Goal: Check status: Check status

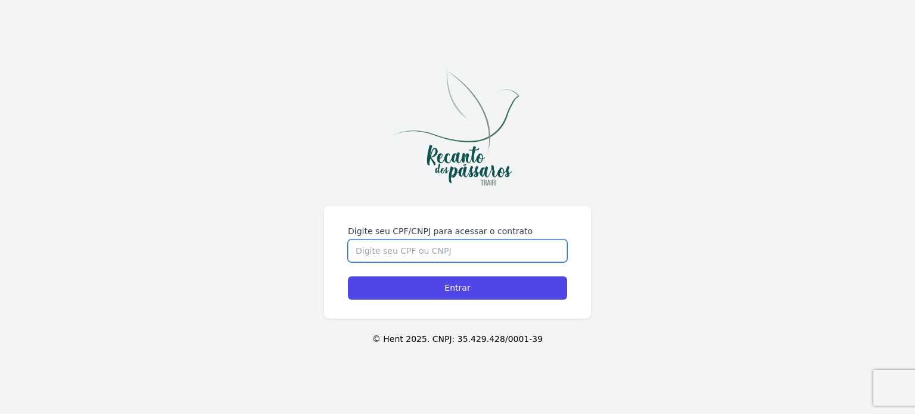
click at [484, 249] on input "Digite seu CPF/CNPJ para acessar o contrato" at bounding box center [457, 251] width 219 height 23
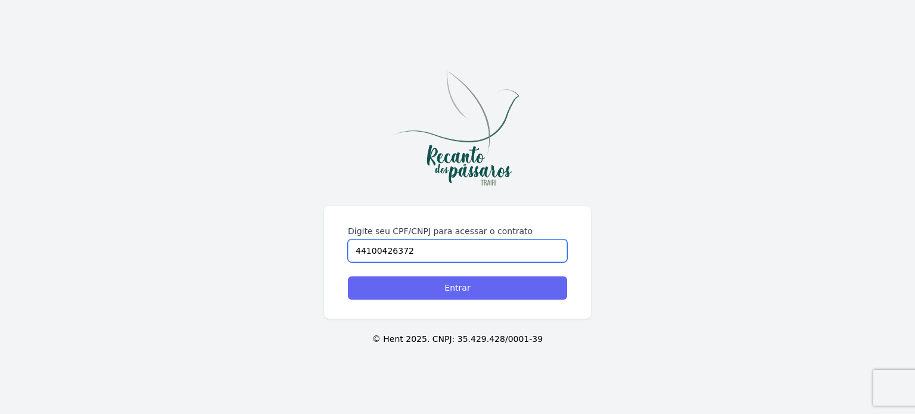
type input "44100426372"
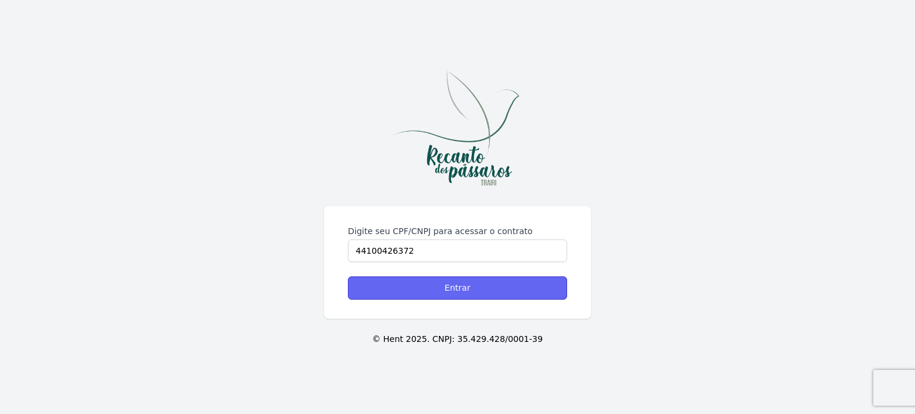
click at [416, 283] on input "Entrar" at bounding box center [457, 287] width 219 height 23
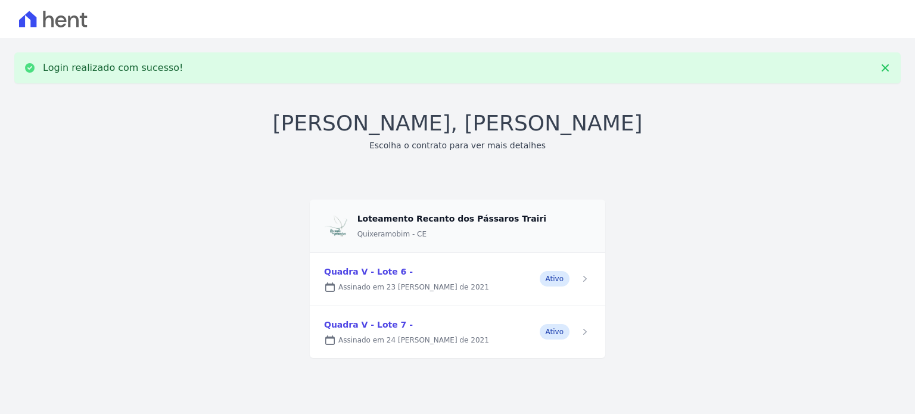
click at [384, 333] on link at bounding box center [458, 332] width 296 height 52
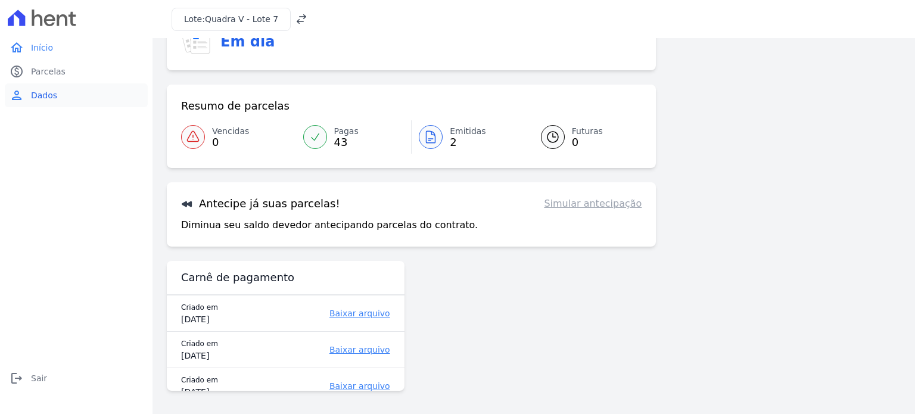
click at [44, 88] on link "person Dados" at bounding box center [76, 95] width 143 height 24
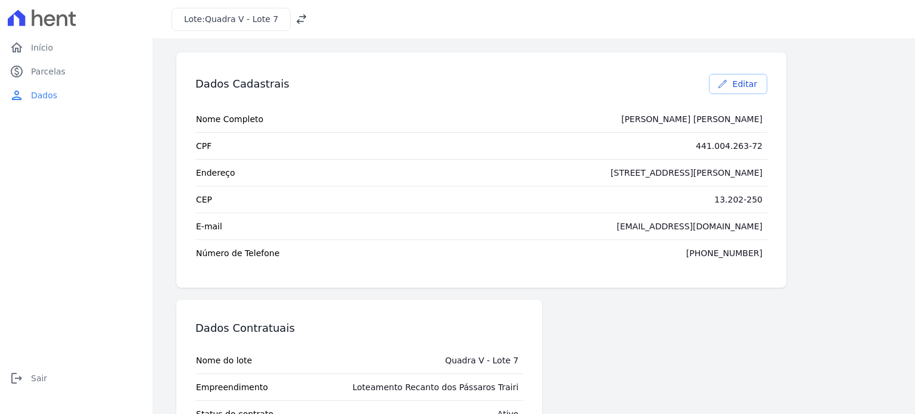
click at [741, 83] on span "Editar" at bounding box center [745, 84] width 24 height 12
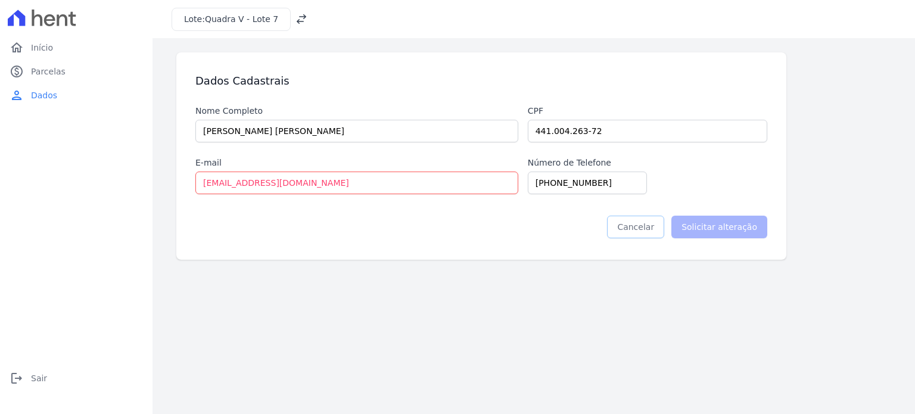
click at [635, 226] on link "Cancelar" at bounding box center [635, 227] width 57 height 23
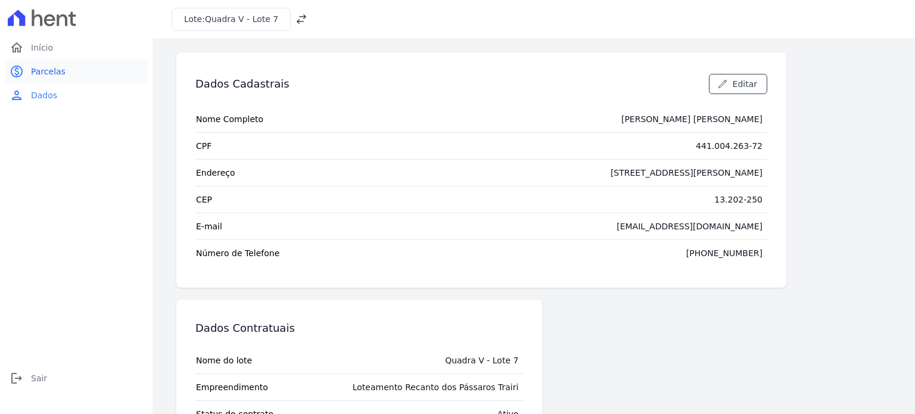
click at [48, 73] on span "Parcelas" at bounding box center [48, 72] width 35 height 12
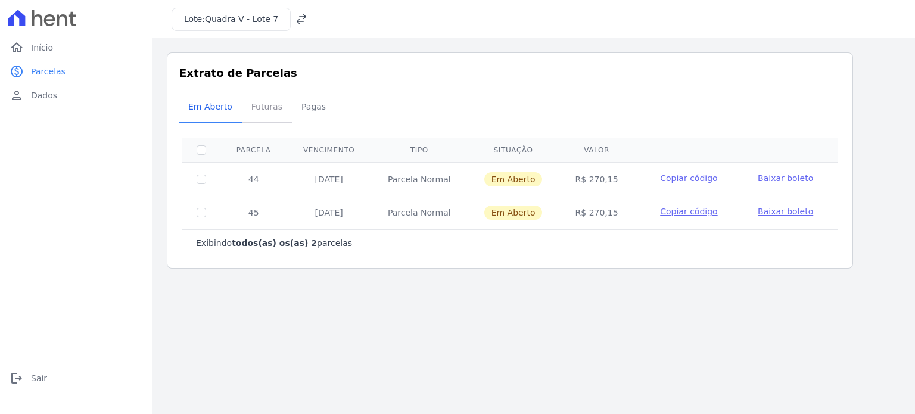
click at [259, 108] on span "Futuras" at bounding box center [266, 107] width 45 height 24
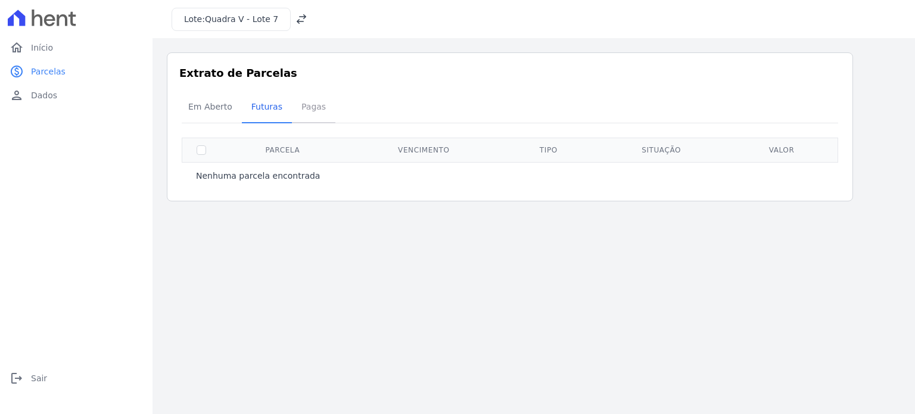
click at [300, 109] on span "Pagas" at bounding box center [313, 107] width 39 height 24
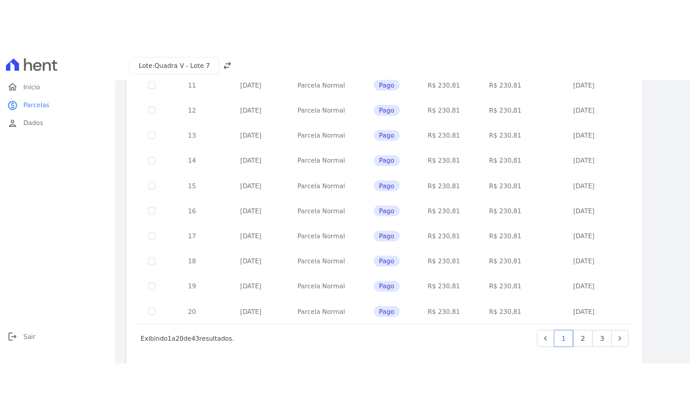
scroll to position [483, 0]
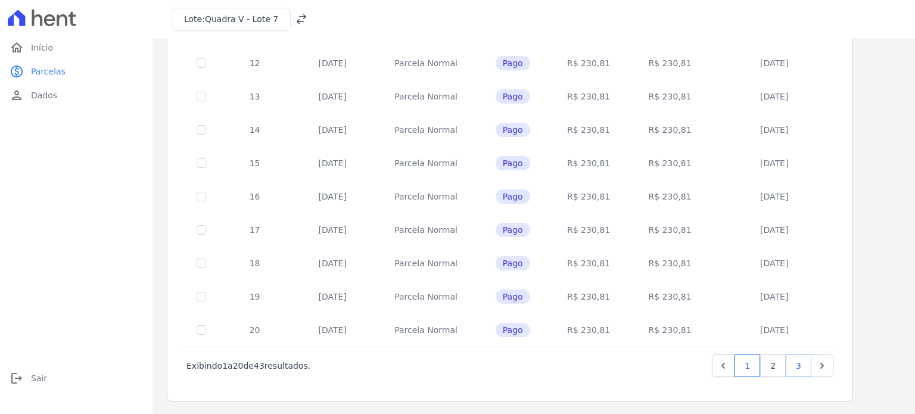
click at [800, 364] on link "3" at bounding box center [799, 366] width 26 height 23
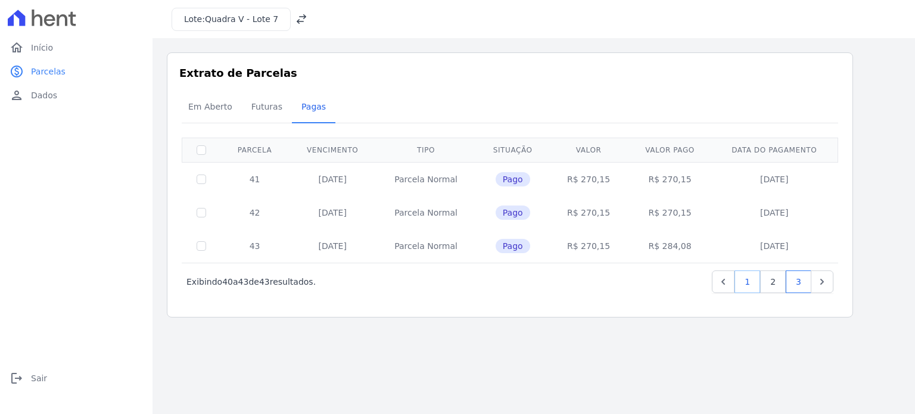
click at [747, 281] on link "1" at bounding box center [748, 282] width 26 height 23
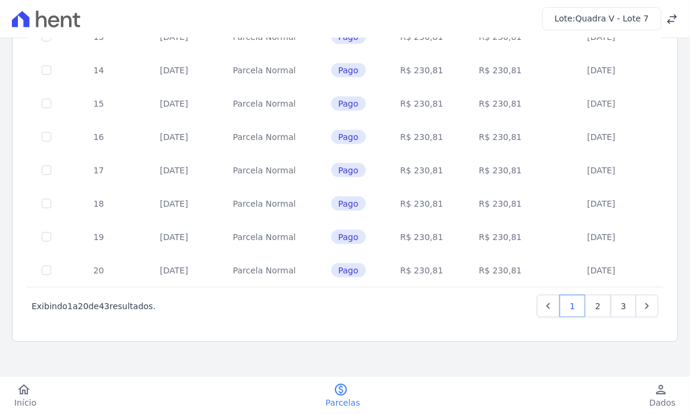
scroll to position [540, 0]
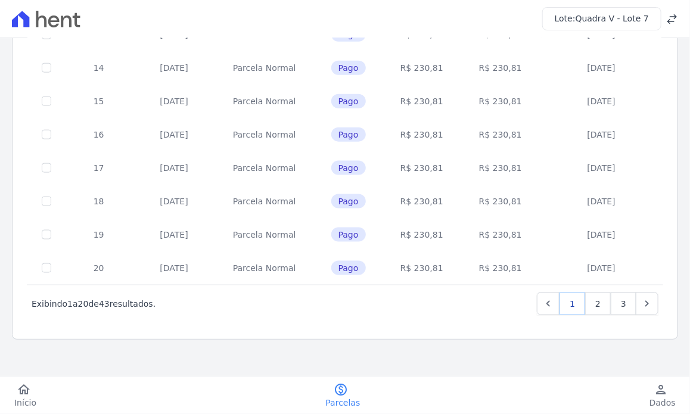
click at [559, 307] on link "1" at bounding box center [572, 304] width 26 height 23
click at [546, 304] on icon "Previous" at bounding box center [548, 304] width 4 height 6
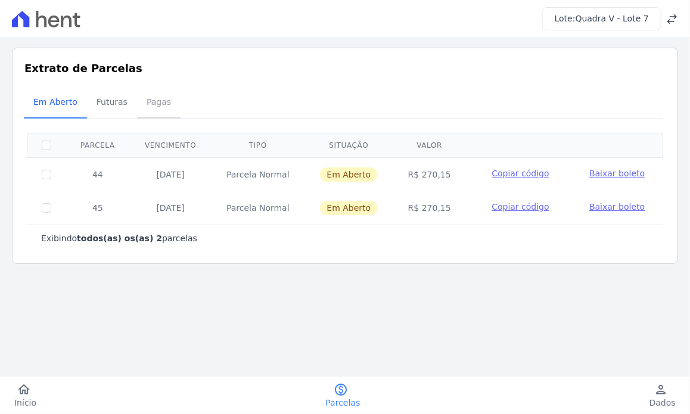
click at [155, 105] on span "Pagas" at bounding box center [158, 102] width 39 height 24
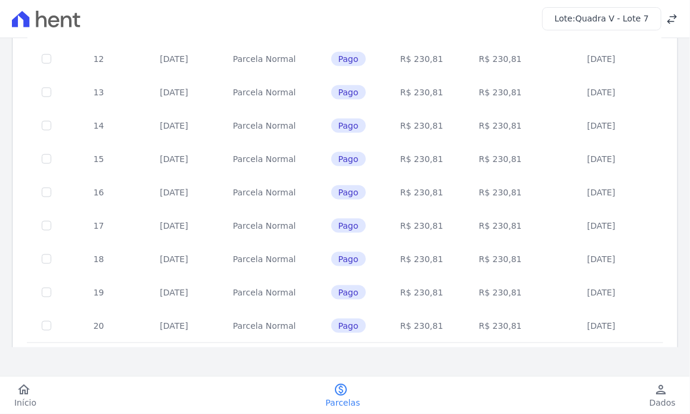
scroll to position [481, 0]
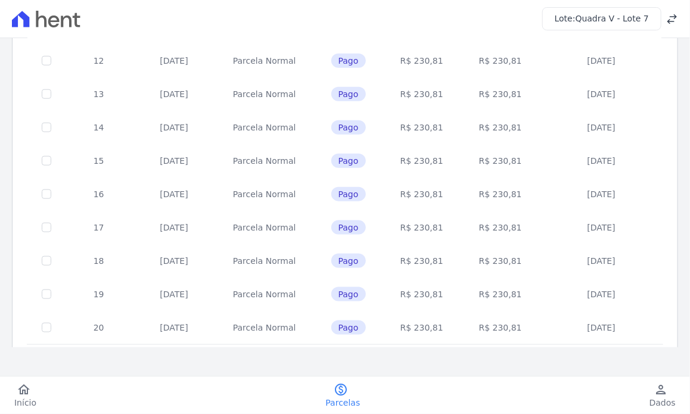
click at [100, 125] on td "14" at bounding box center [99, 127] width 66 height 33
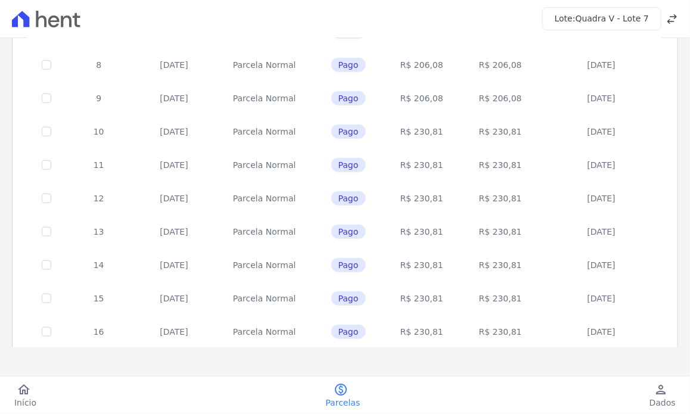
scroll to position [362, 0]
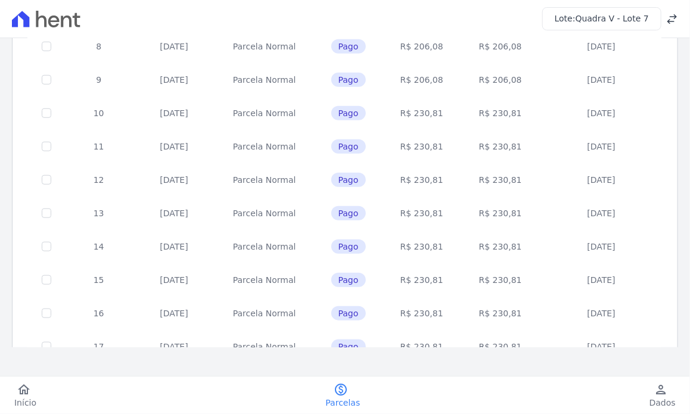
click at [101, 110] on td "10" at bounding box center [99, 113] width 66 height 33
click at [97, 114] on td "10" at bounding box center [99, 113] width 66 height 33
click at [97, 344] on td "17" at bounding box center [99, 346] width 66 height 33
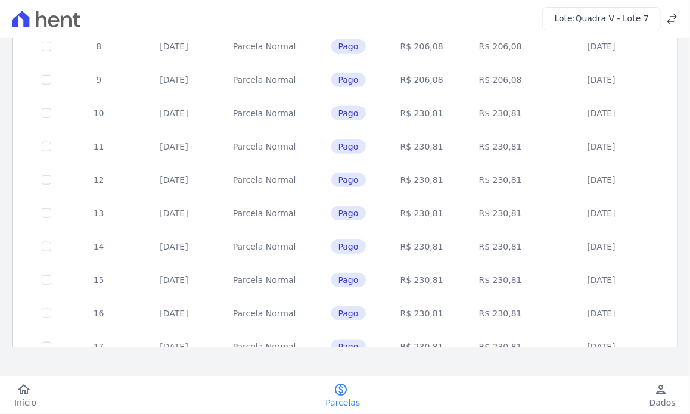
click at [97, 344] on td "17" at bounding box center [99, 346] width 66 height 33
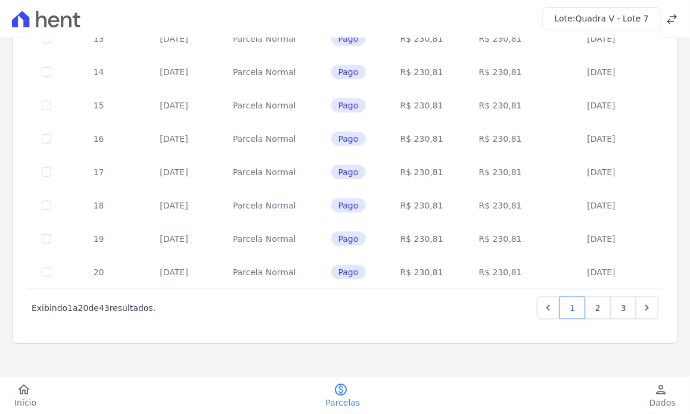
scroll to position [540, 0]
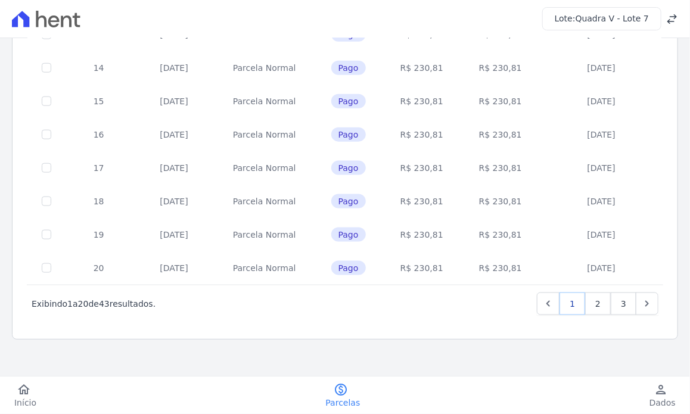
click at [568, 301] on link "1" at bounding box center [572, 304] width 26 height 23
click at [591, 301] on link "2" at bounding box center [598, 304] width 26 height 23
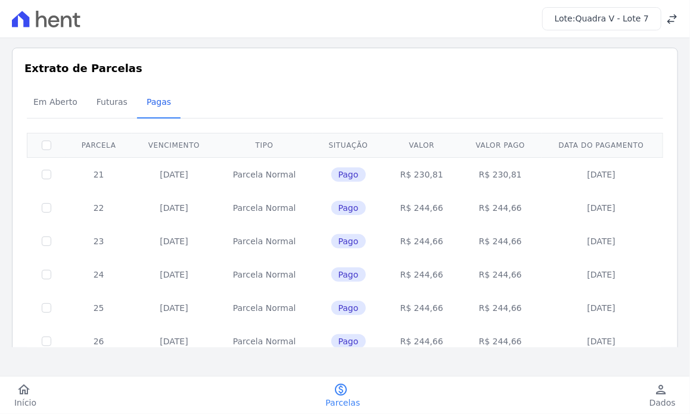
click at [97, 207] on td "22" at bounding box center [99, 207] width 66 height 33
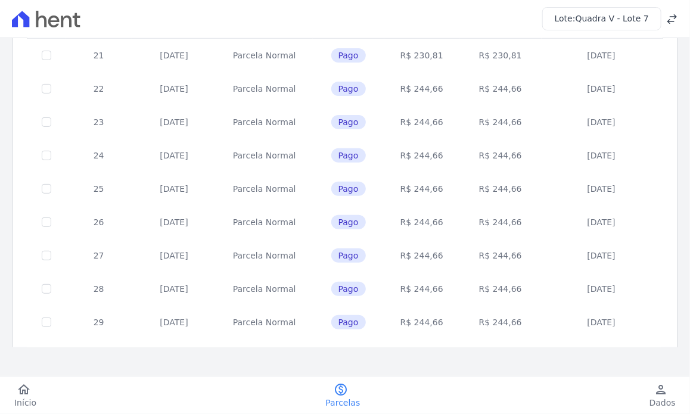
scroll to position [143, 0]
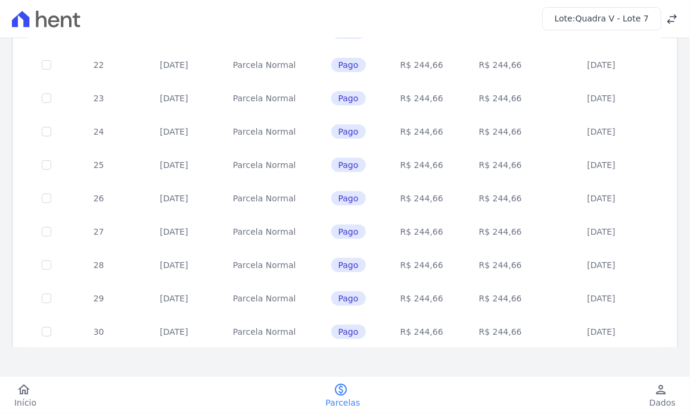
click at [96, 333] on td "30" at bounding box center [99, 331] width 66 height 33
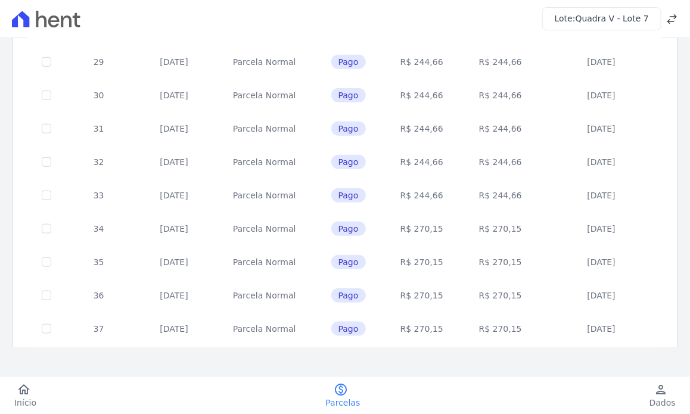
scroll to position [381, 0]
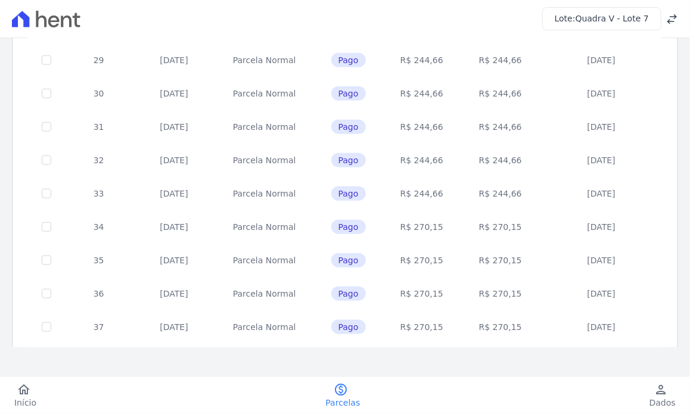
click at [96, 225] on td "34" at bounding box center [99, 226] width 66 height 33
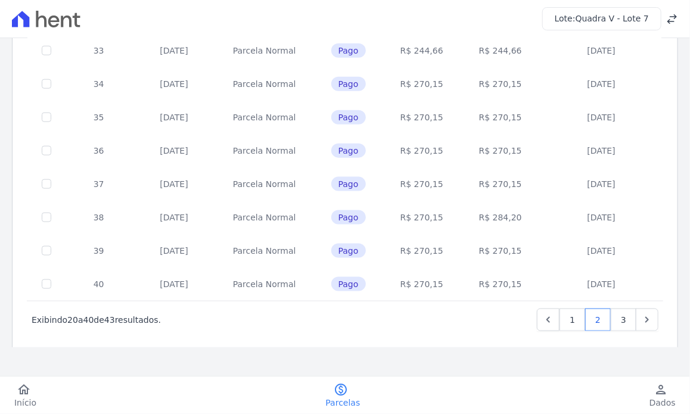
scroll to position [540, 0]
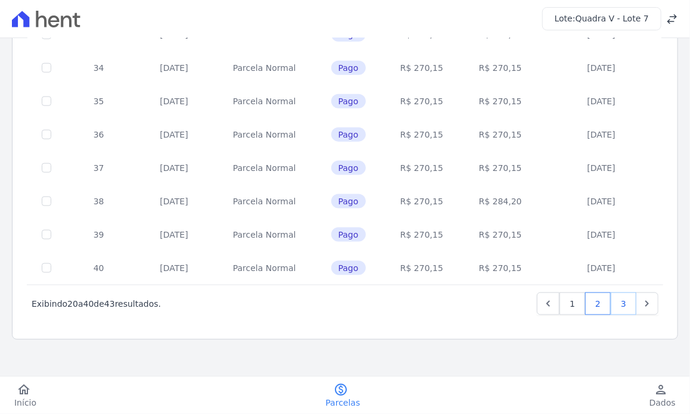
click at [617, 304] on link "3" at bounding box center [624, 304] width 26 height 23
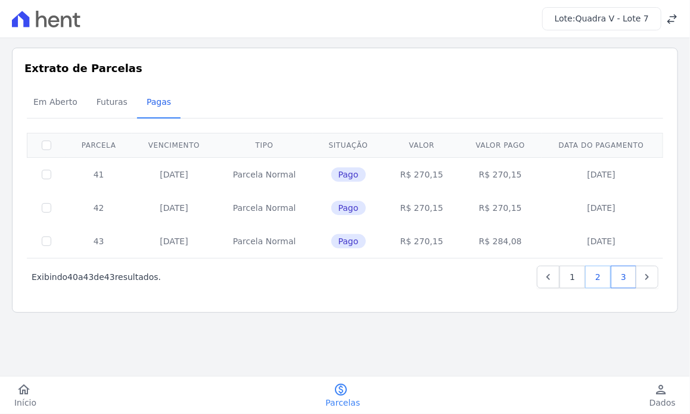
click at [605, 278] on link "2" at bounding box center [598, 277] width 26 height 23
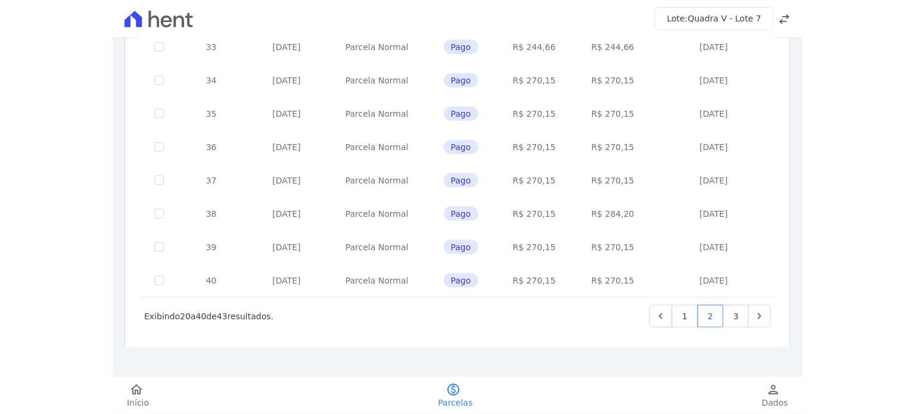
scroll to position [528, 0]
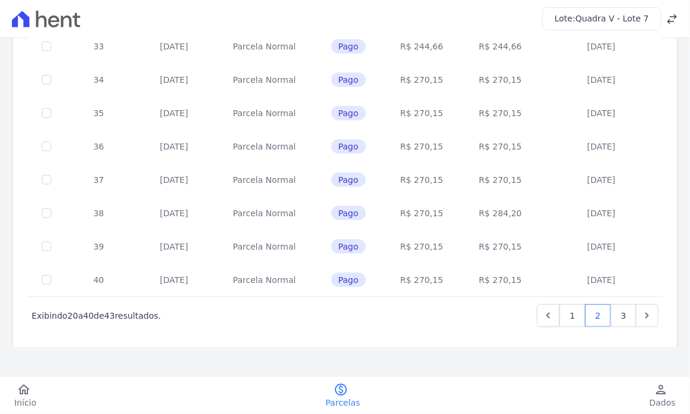
click at [95, 76] on td "34" at bounding box center [99, 79] width 66 height 33
click at [611, 318] on link "3" at bounding box center [624, 315] width 26 height 23
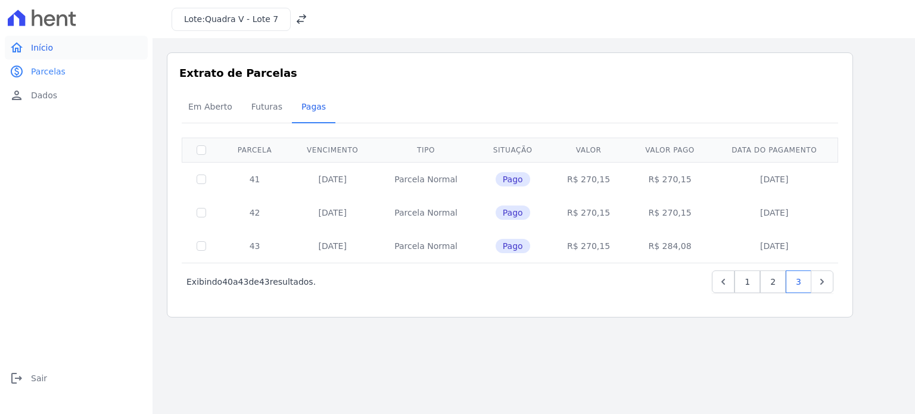
click at [43, 52] on span "Início" at bounding box center [42, 48] width 22 height 12
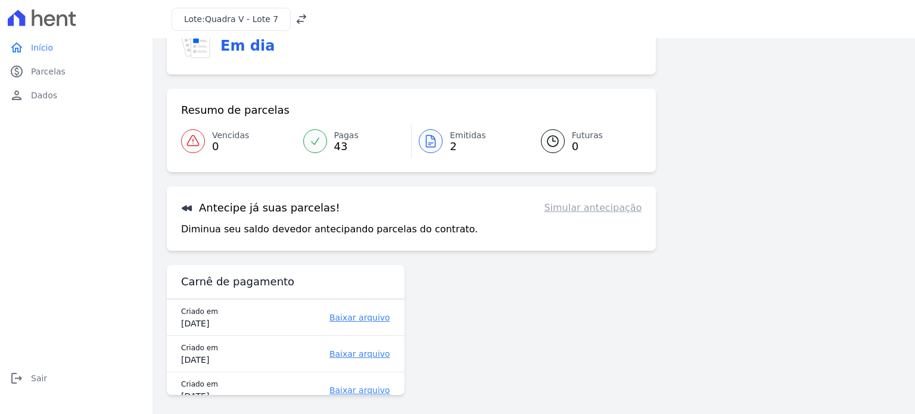
scroll to position [64, 0]
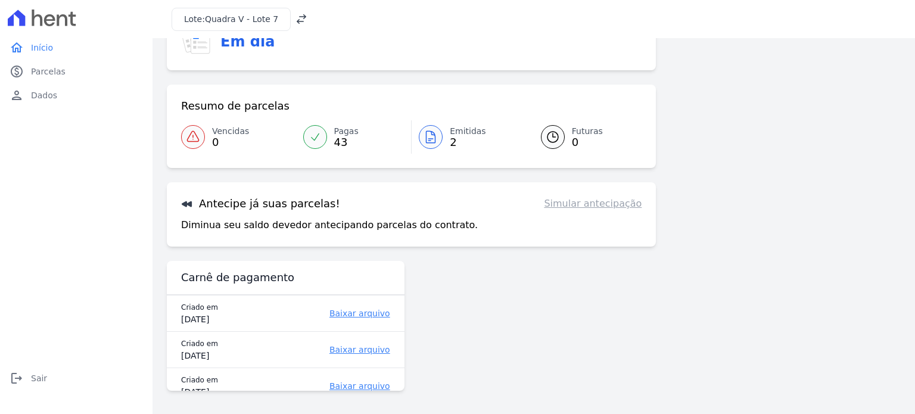
click at [661, 307] on div "Saúde do Contrato Em dia Resumo de parcelas Vencidas 0 Pagas 43 Emitidas 2 Futu…" at bounding box center [534, 195] width 734 height 412
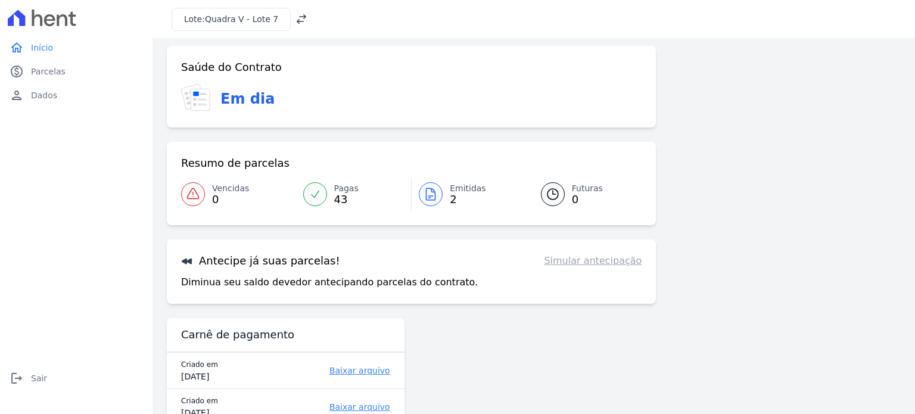
scroll to position [0, 0]
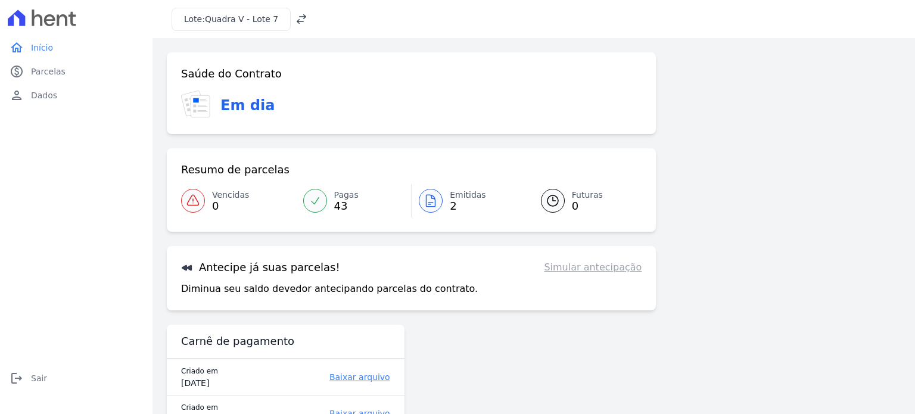
click at [296, 14] on icon at bounding box center [302, 19] width 12 height 12
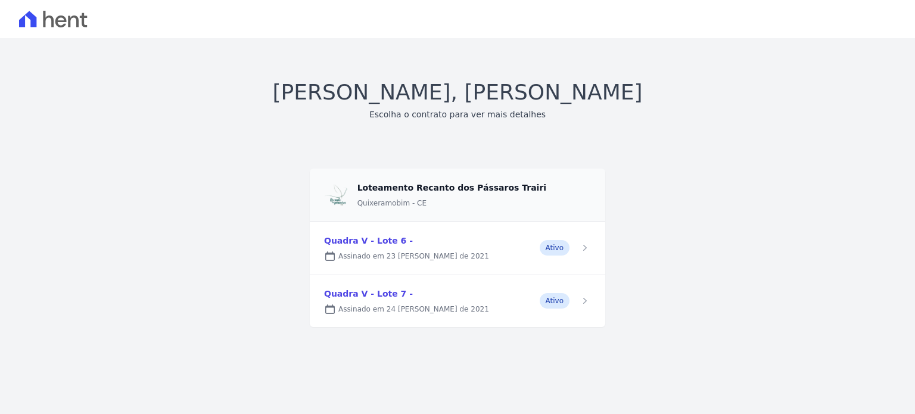
click at [586, 248] on link at bounding box center [458, 248] width 296 height 52
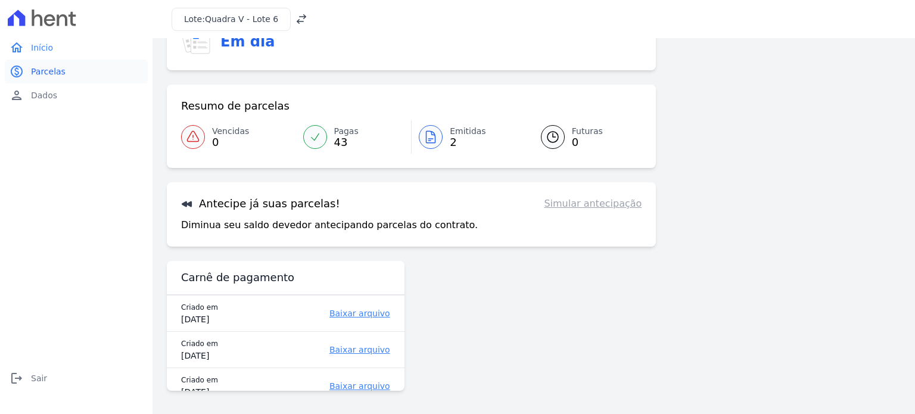
click at [43, 73] on span "Parcelas" at bounding box center [48, 72] width 35 height 12
